Goal: Find specific page/section: Find specific page/section

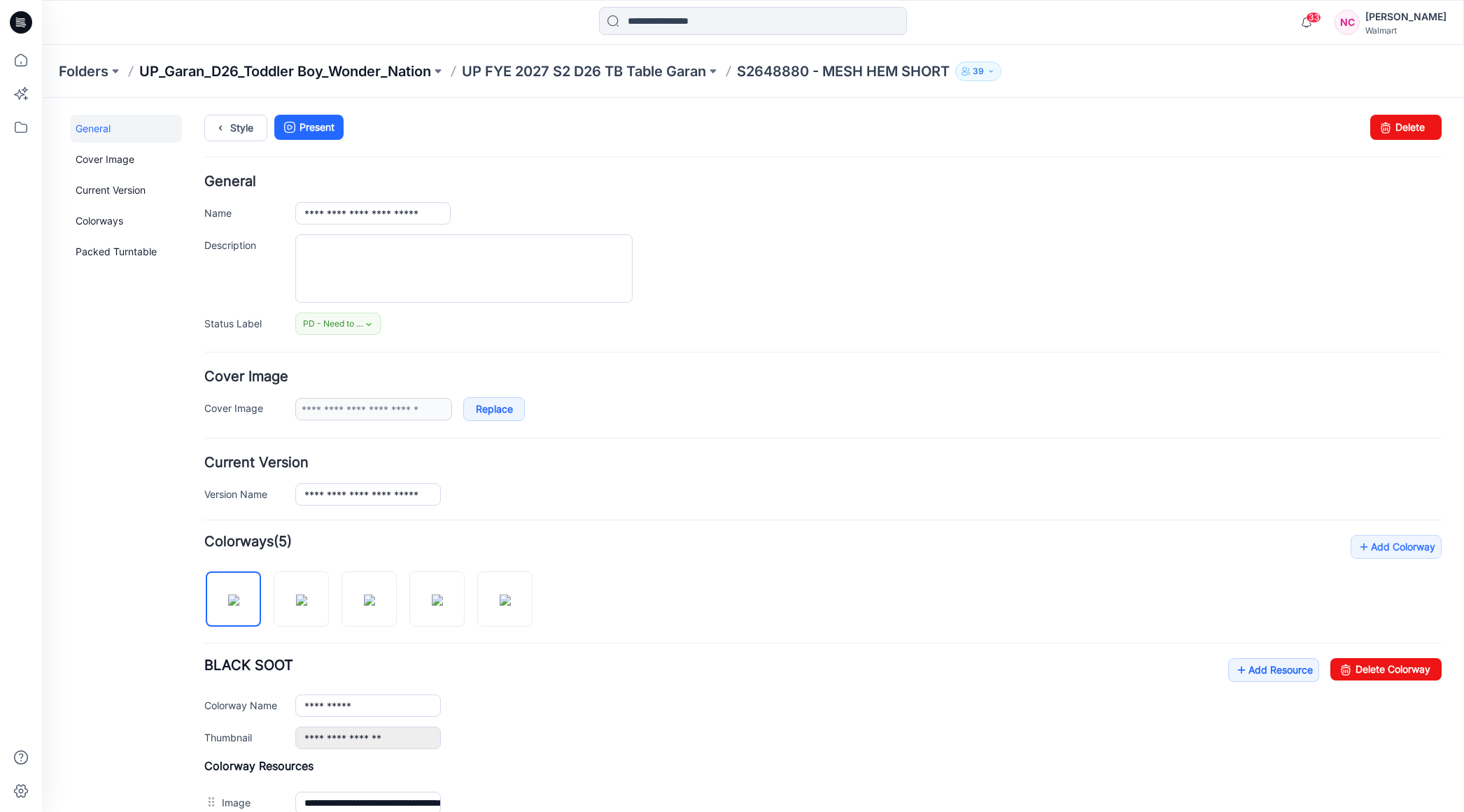
click at [278, 74] on p "UP_Garan_D26_Toddler Boy_Wonder_Nation" at bounding box center [285, 70] width 292 height 19
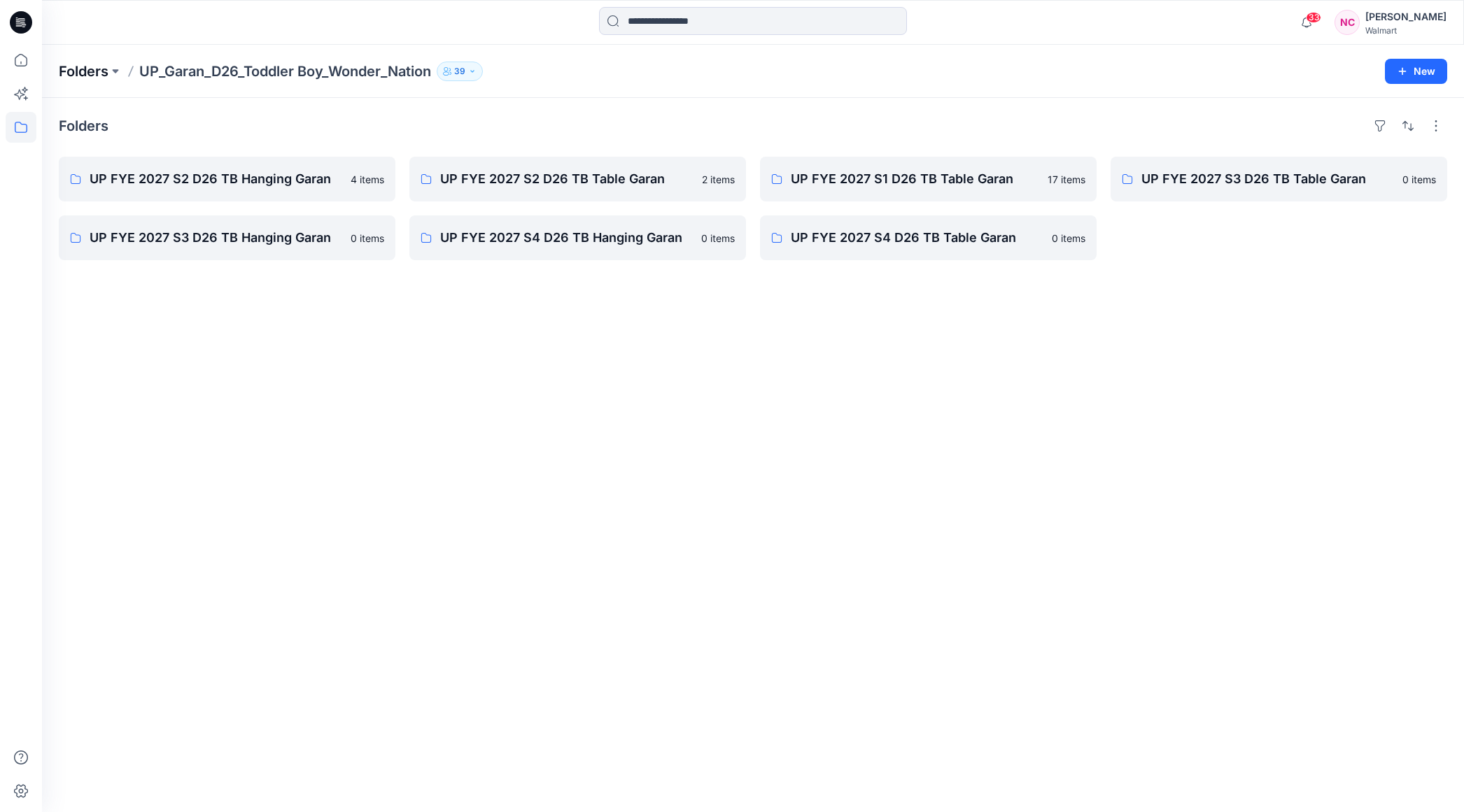
click at [99, 75] on p "Folders" at bounding box center [83, 70] width 49 height 19
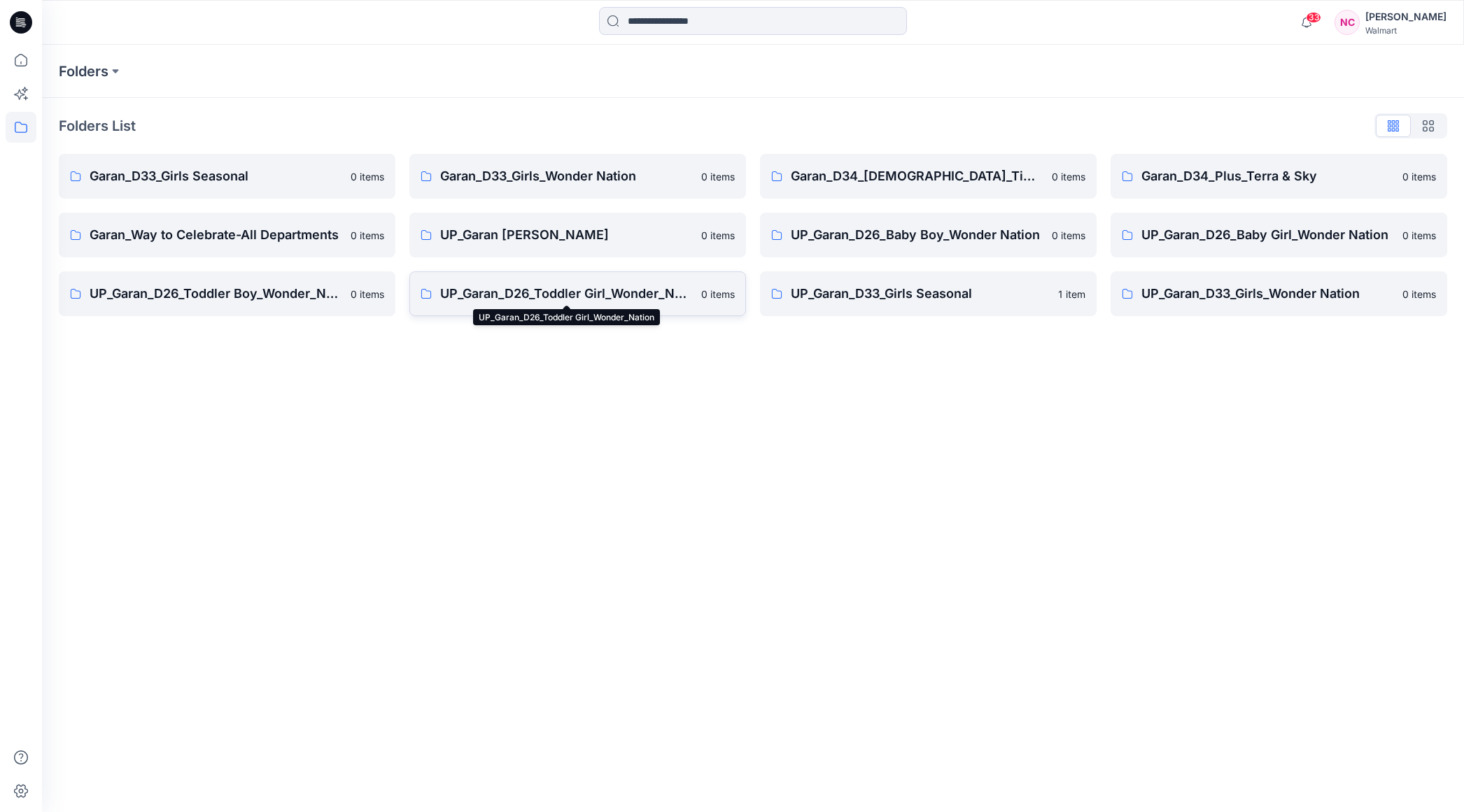
click at [530, 294] on p "UP_Garan_D26_Toddler Girl_Wonder_Nation" at bounding box center [566, 293] width 252 height 19
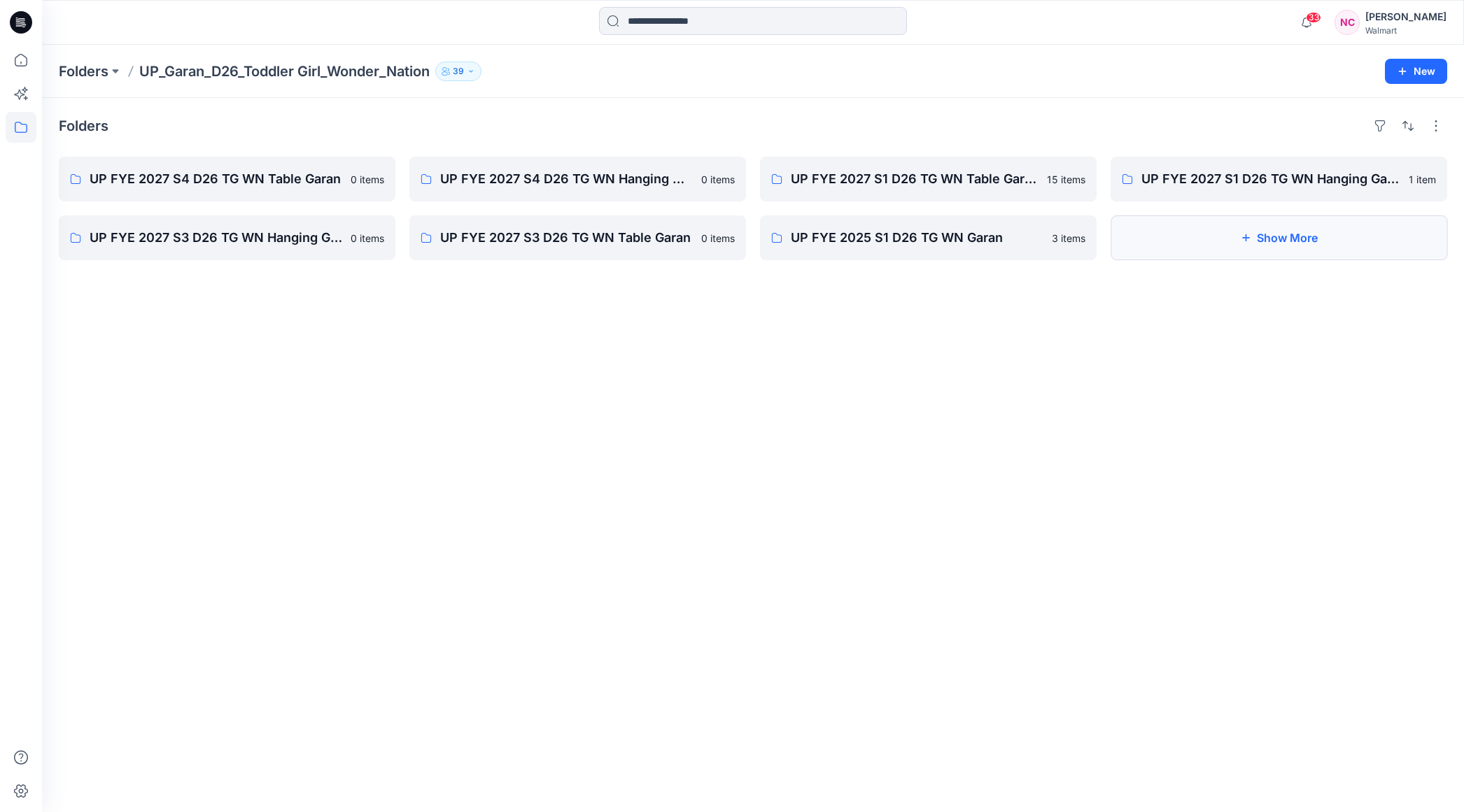
click at [1272, 230] on button "Show More" at bounding box center [1278, 237] width 336 height 44
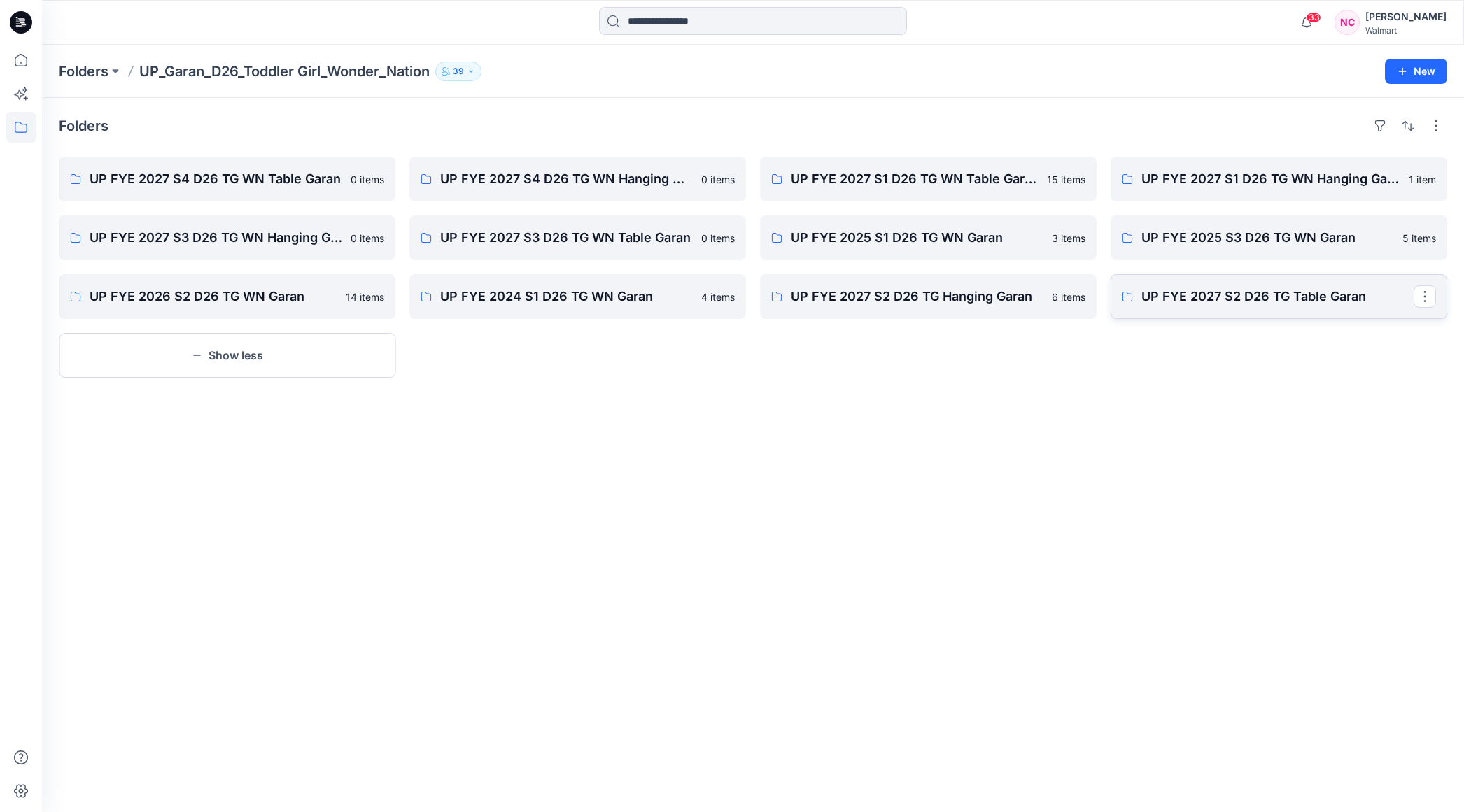
click at [1257, 292] on p "UP FYE 2027 S2 D26 TG Table Garan" at bounding box center [1277, 296] width 273 height 19
